Goal: Task Accomplishment & Management: Manage account settings

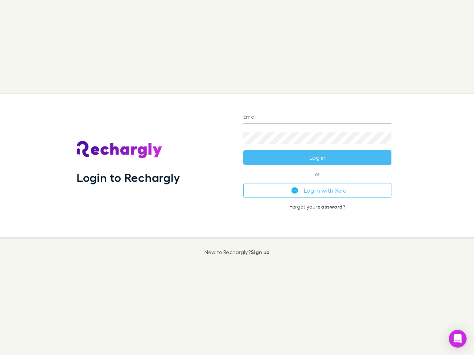
click at [237, 178] on div "Login to Rechargly" at bounding box center [154, 166] width 167 height 144
click at [317, 118] on input "Email" at bounding box center [317, 118] width 148 height 12
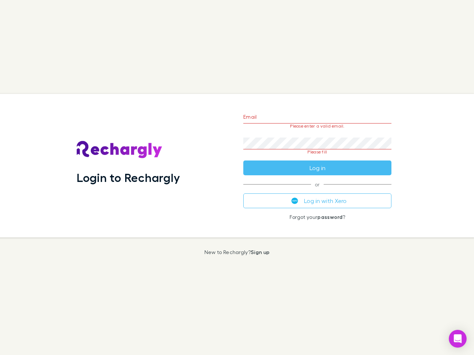
click at [317, 158] on form "Email Please enter a valid email. Password Please fill Log in" at bounding box center [317, 141] width 148 height 70
click at [317, 191] on div "Email Please enter a valid email. Password Please fill Log in or Log in with Xe…" at bounding box center [317, 166] width 160 height 144
click at [458, 339] on icon "Open Intercom Messenger" at bounding box center [458, 339] width 8 height 9
